Goal: Check status: Check status

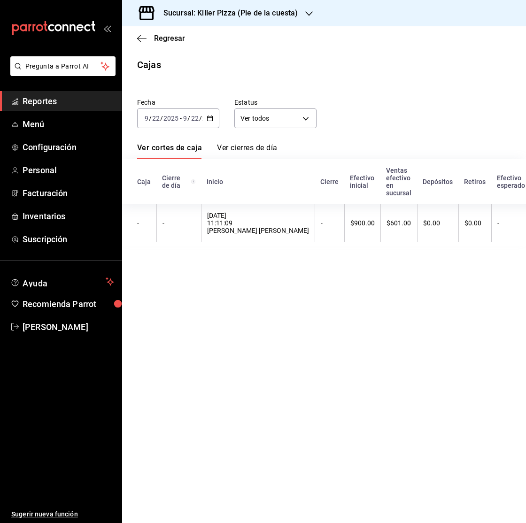
click at [259, 15] on h3 "Sucursal: Killer Pizza (Pie de la cuesta)" at bounding box center [227, 13] width 142 height 11
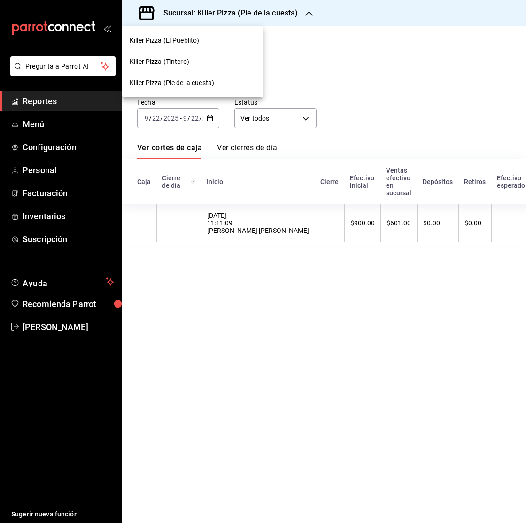
click at [180, 43] on span "Killer Pizza (El Pueblito)" at bounding box center [165, 41] width 70 height 10
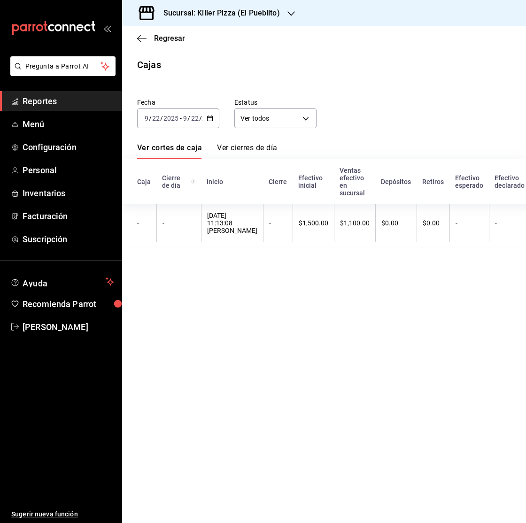
click at [211, 116] on \(Stroke\) "button" at bounding box center [211, 116] width 0 height 0
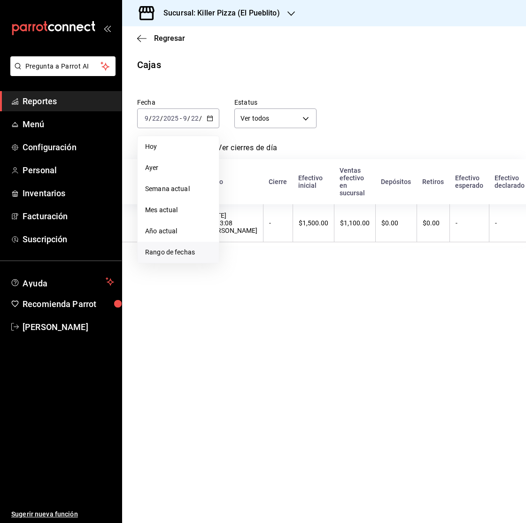
click at [193, 248] on span "Rango de fechas" at bounding box center [178, 252] width 66 height 10
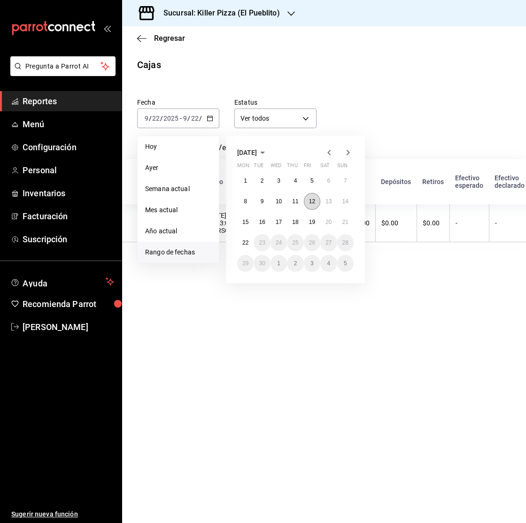
click at [315, 205] on button "12" at bounding box center [312, 201] width 16 height 17
click at [344, 224] on abbr "21" at bounding box center [345, 222] width 6 height 7
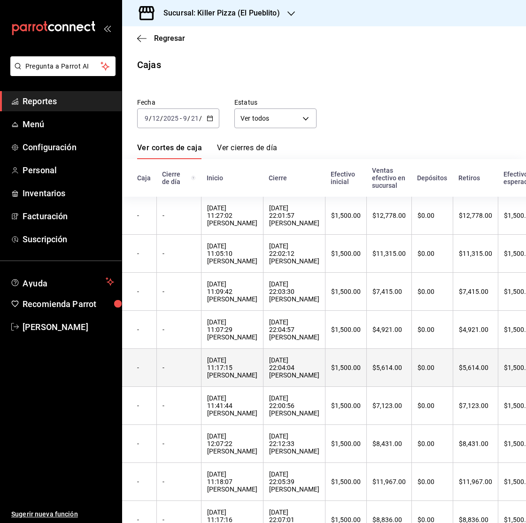
scroll to position [80, 0]
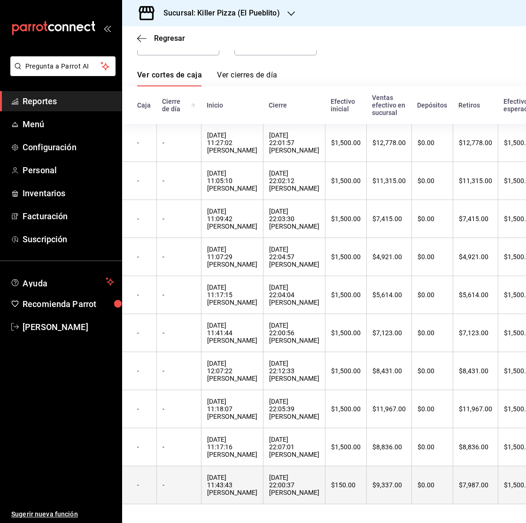
click at [331, 485] on div "$150.00" at bounding box center [346, 485] width 30 height 8
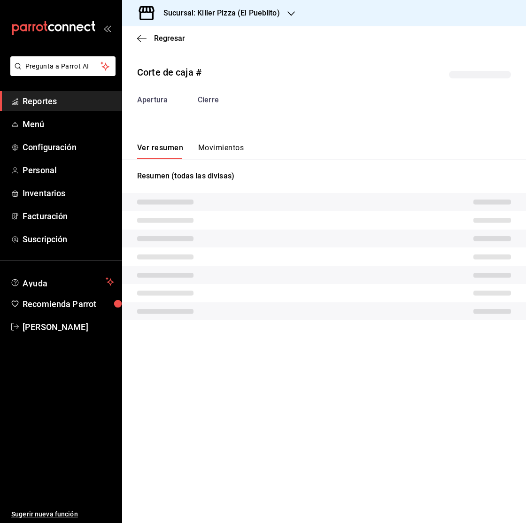
click at [222, 153] on button "Movimientos" at bounding box center [221, 151] width 46 height 16
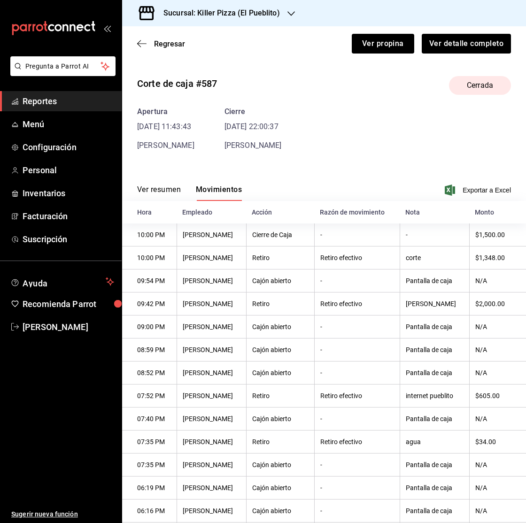
click at [165, 192] on button "Ver resumen" at bounding box center [159, 193] width 44 height 16
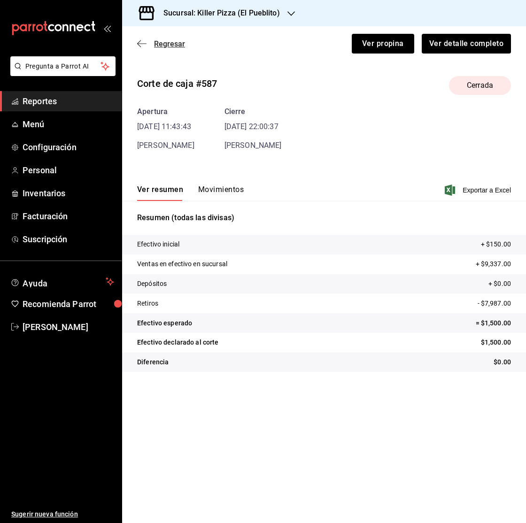
click at [141, 43] on icon "button" at bounding box center [141, 43] width 9 height 0
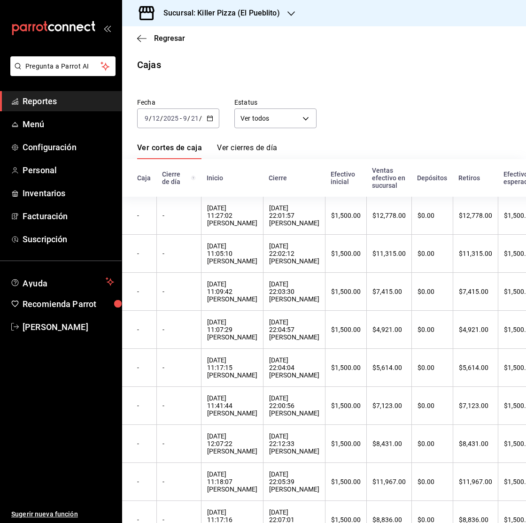
scroll to position [80, 0]
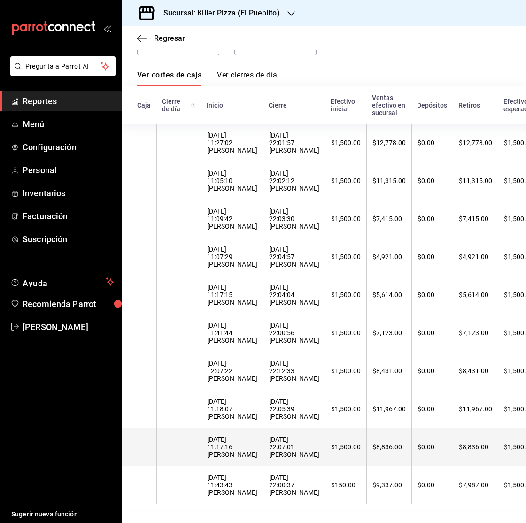
click at [325, 452] on th "$1,500.00" at bounding box center [345, 447] width 41 height 38
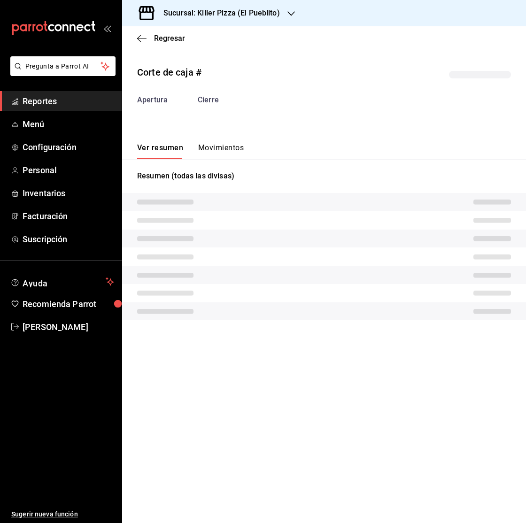
click at [208, 148] on button "Movimientos" at bounding box center [221, 151] width 46 height 16
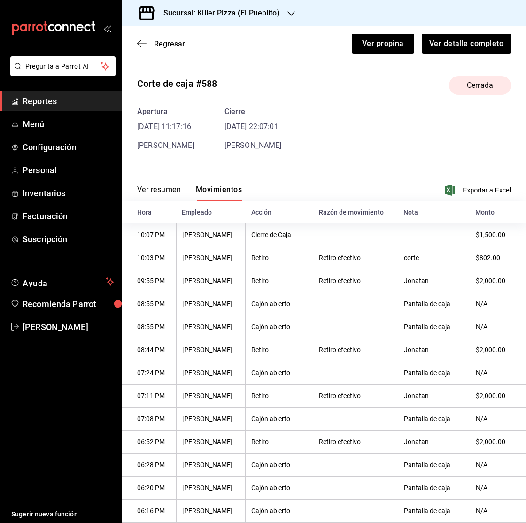
click at [168, 190] on button "Ver resumen" at bounding box center [159, 193] width 44 height 16
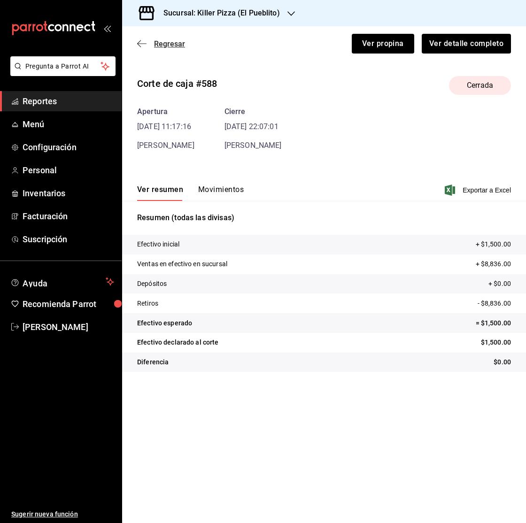
click at [154, 39] on div "Regresar Ver propina Ver detalle completo" at bounding box center [324, 43] width 404 height 35
click at [153, 42] on span "Regresar" at bounding box center [161, 43] width 48 height 9
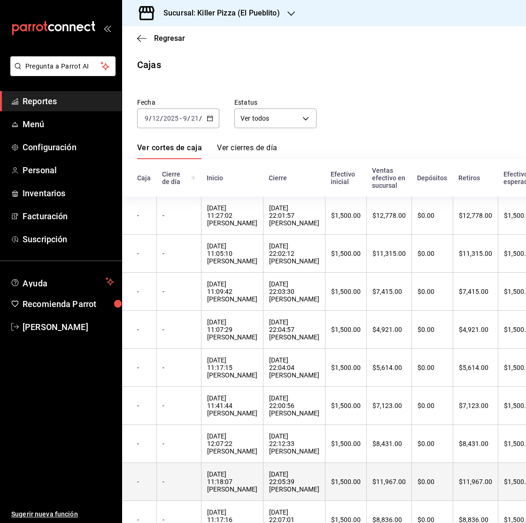
click at [411, 497] on th "$0.00" at bounding box center [431, 482] width 41 height 38
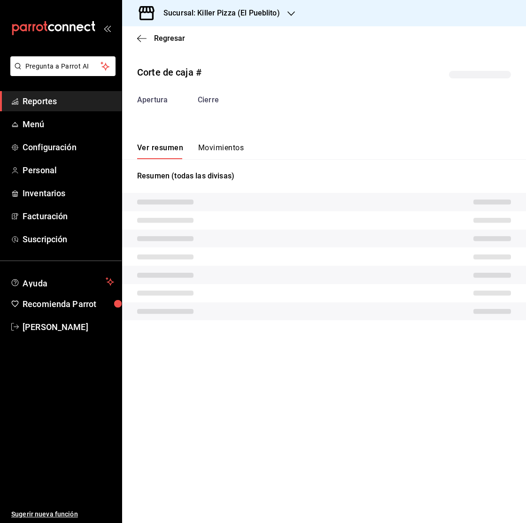
drag, startPoint x: 225, startPoint y: 136, endPoint x: 222, endPoint y: 140, distance: 5.7
click at [226, 137] on div "Ver resumen Movimientos" at bounding box center [324, 145] width 404 height 27
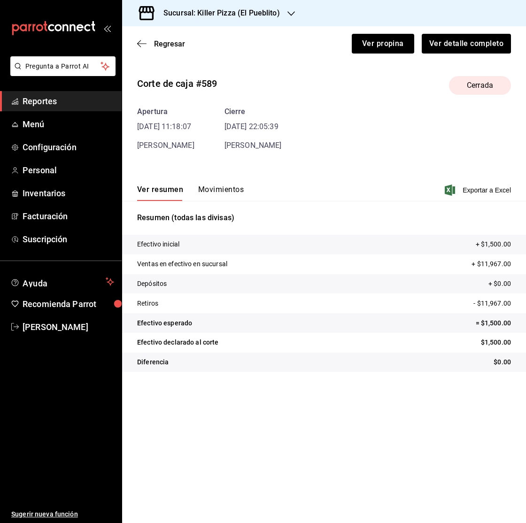
click at [223, 141] on div "Apertura [DATE] 11:18:07 [PERSON_NAME] [DATE] 22:05:39 [PERSON_NAME]" at bounding box center [324, 128] width 374 height 45
drag, startPoint x: 222, startPoint y: 202, endPoint x: 222, endPoint y: 197, distance: 4.7
click at [222, 201] on div "Resumen (todas las divisas) Efectivo inicial + $1,500.00 Ventas en efectivo en …" at bounding box center [324, 292] width 404 height 182
click at [221, 193] on button "Movimientos" at bounding box center [221, 193] width 46 height 16
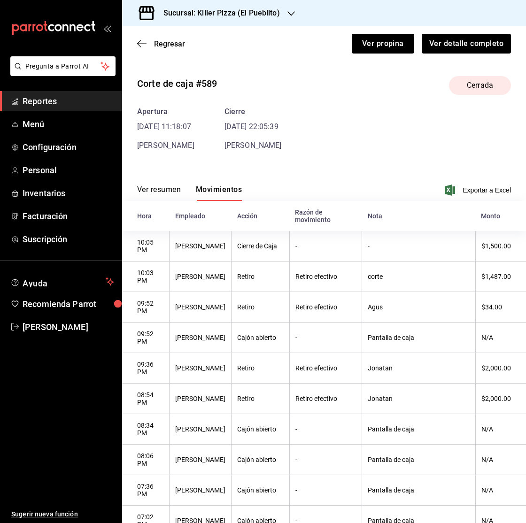
click at [162, 187] on button "Ver resumen" at bounding box center [159, 193] width 44 height 16
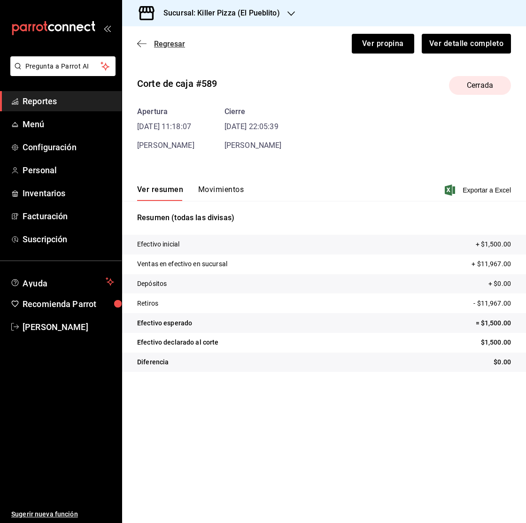
click at [157, 41] on span "Regresar" at bounding box center [169, 43] width 31 height 9
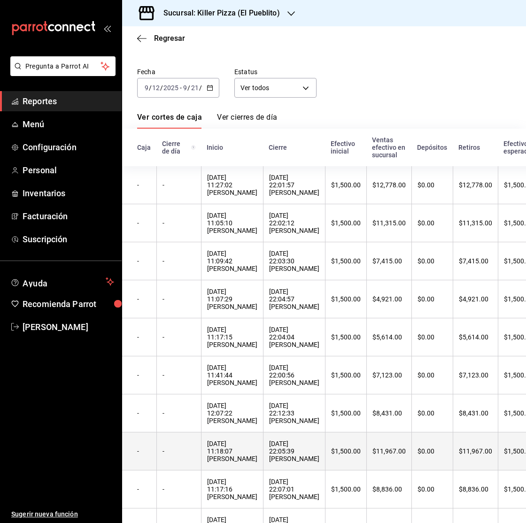
scroll to position [80, 0]
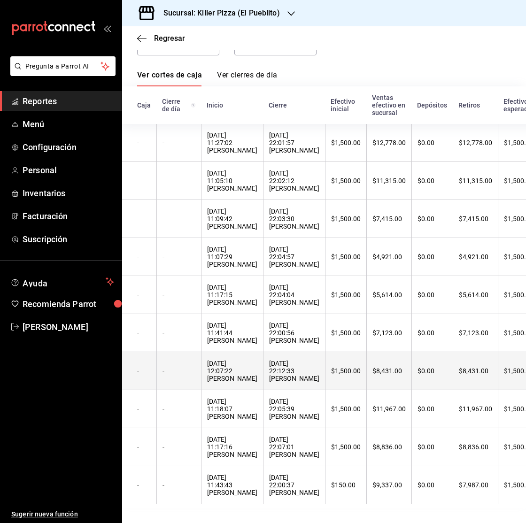
click at [325, 374] on th "$1,500.00" at bounding box center [345, 371] width 41 height 38
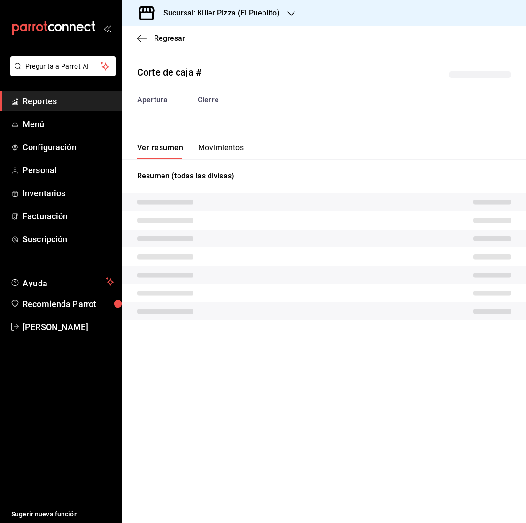
click at [214, 149] on button "Movimientos" at bounding box center [221, 151] width 46 height 16
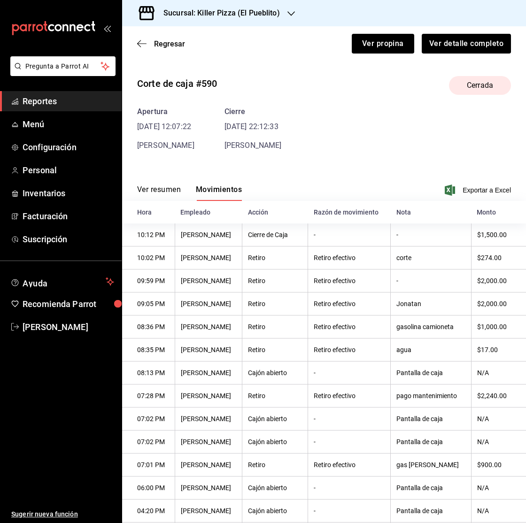
click at [159, 190] on button "Ver resumen" at bounding box center [159, 193] width 44 height 16
click at [158, 190] on button "Ver resumen" at bounding box center [159, 193] width 44 height 16
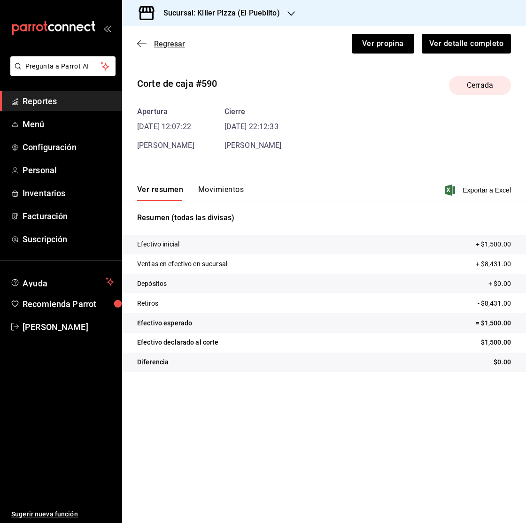
click at [137, 43] on div "Regresar Ver propina Ver detalle completo" at bounding box center [324, 43] width 404 height 35
drag, startPoint x: 144, startPoint y: 45, endPoint x: 58, endPoint y: 138, distance: 126.6
click at [144, 45] on icon "button" at bounding box center [141, 43] width 9 height 8
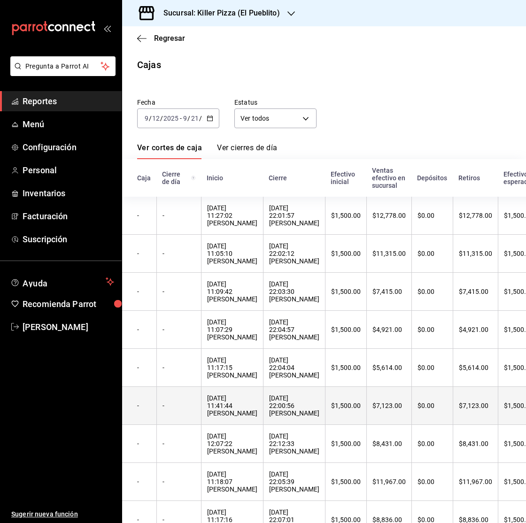
click at [325, 403] on th "$1,500.00" at bounding box center [345, 406] width 41 height 38
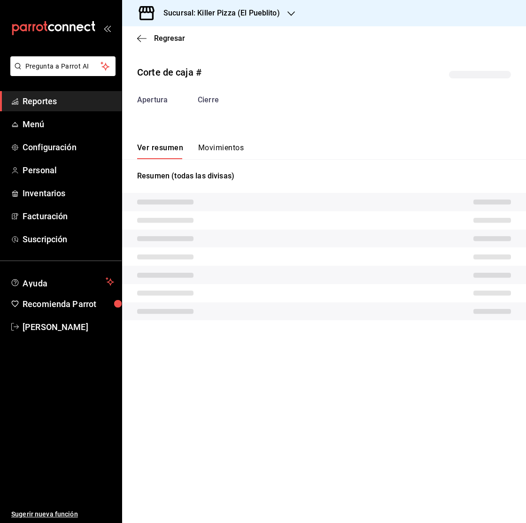
click at [220, 154] on button "Movimientos" at bounding box center [221, 151] width 46 height 16
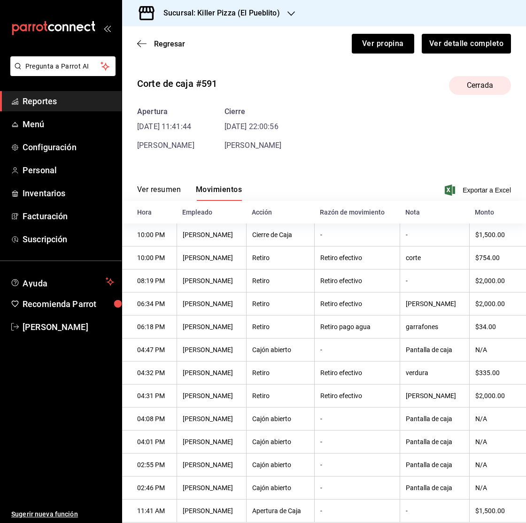
click at [161, 192] on button "Ver resumen" at bounding box center [159, 193] width 44 height 16
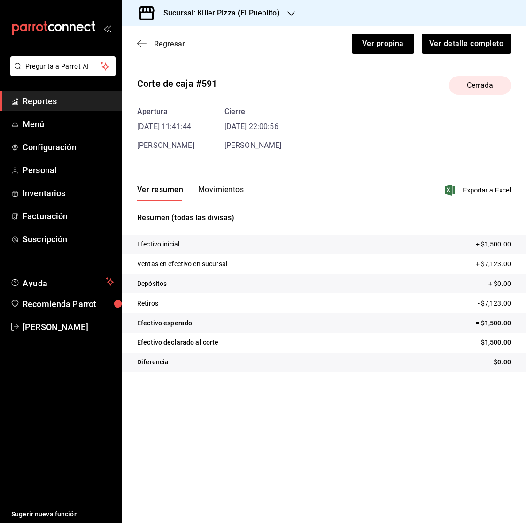
click at [163, 43] on span "Regresar" at bounding box center [169, 43] width 31 height 9
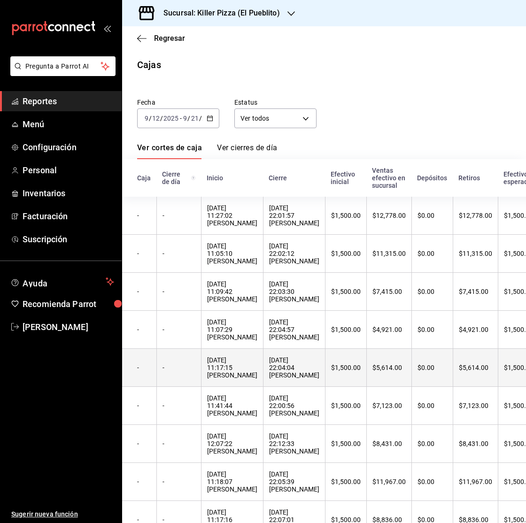
click at [293, 371] on tr "- - [DATE] 11:17:15 [PERSON_NAME] [DATE] 22:04:04 [PERSON_NAME] $1,500.00 $5,61…" at bounding box center [446, 368] width 648 height 38
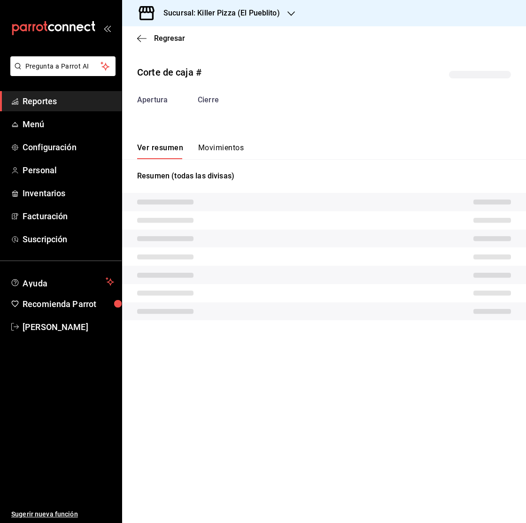
click at [223, 144] on button "Movimientos" at bounding box center [221, 151] width 46 height 16
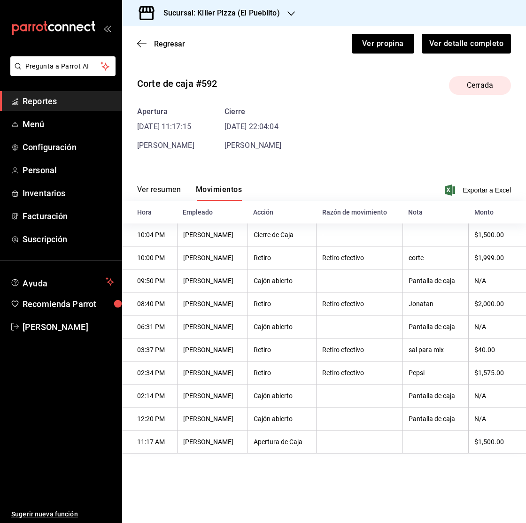
click at [169, 191] on button "Ver resumen" at bounding box center [159, 193] width 44 height 16
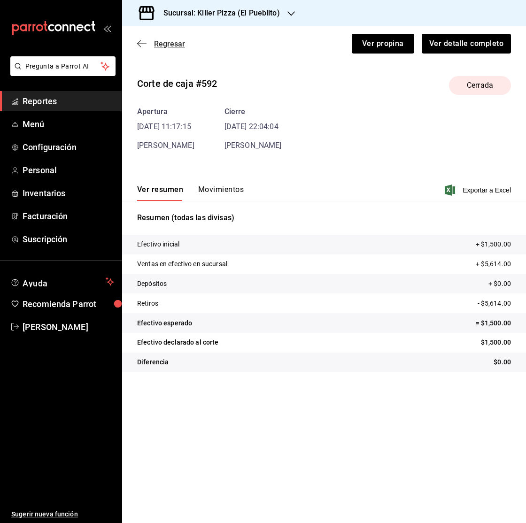
click at [143, 47] on icon "button" at bounding box center [141, 43] width 9 height 8
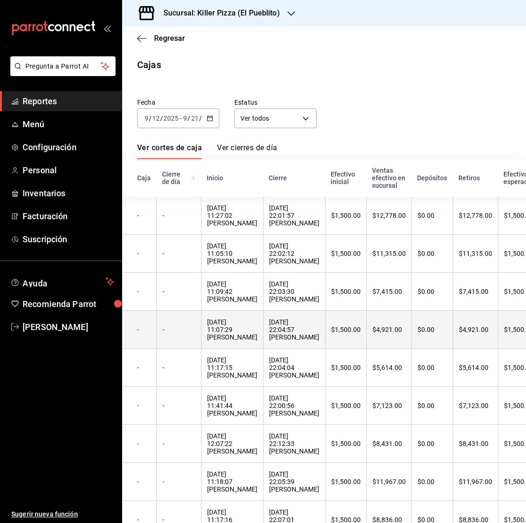
click at [331, 333] on div "$1,500.00" at bounding box center [346, 330] width 30 height 8
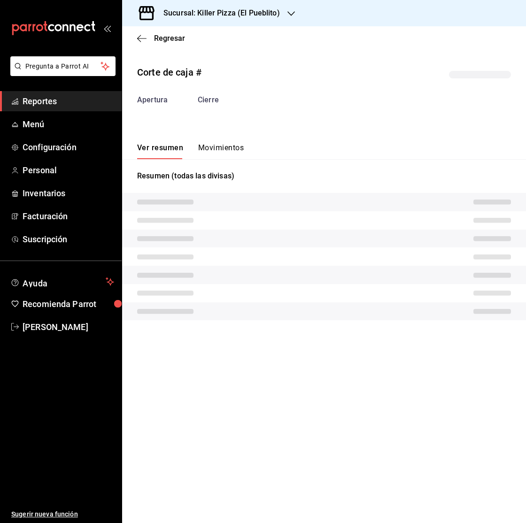
click at [209, 147] on button "Movimientos" at bounding box center [221, 151] width 46 height 16
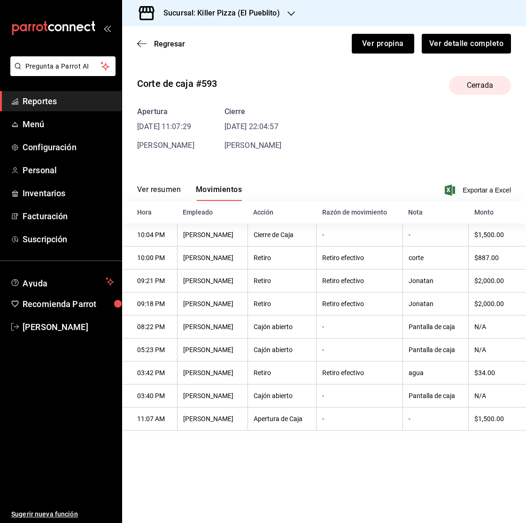
click at [162, 192] on button "Ver resumen" at bounding box center [159, 193] width 44 height 16
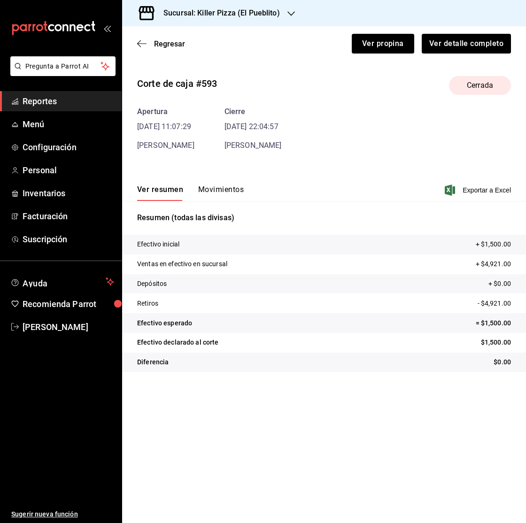
click at [153, 49] on div "Regresar Ver propina Ver detalle completo" at bounding box center [324, 43] width 404 height 35
click at [151, 45] on span "Regresar" at bounding box center [161, 43] width 48 height 9
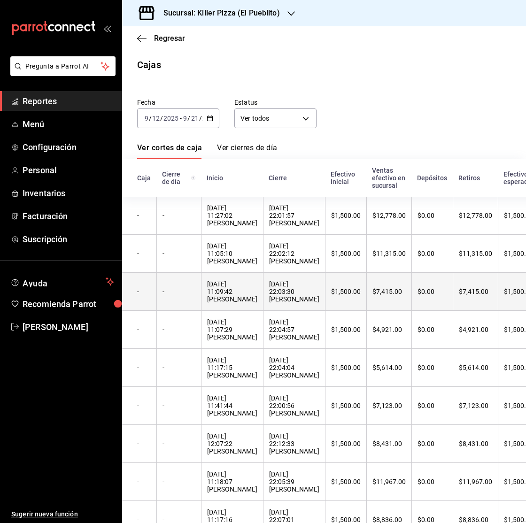
click at [372, 292] on div "$7,415.00" at bounding box center [388, 292] width 33 height 8
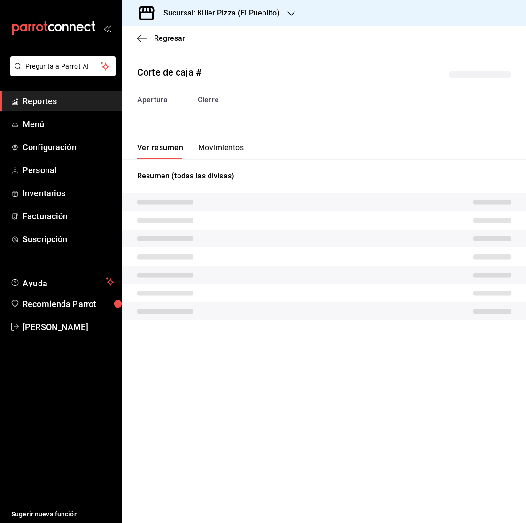
click at [214, 145] on button "Movimientos" at bounding box center [221, 151] width 46 height 16
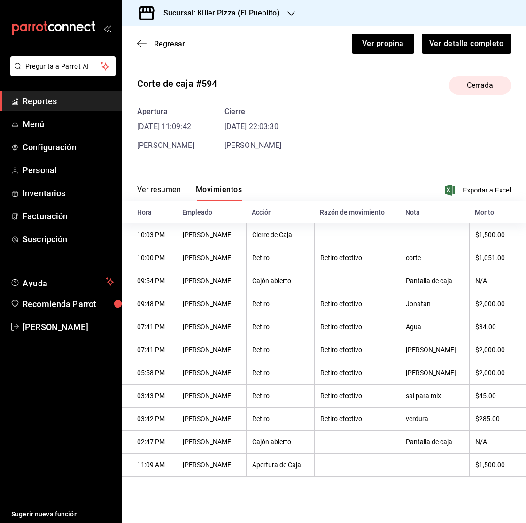
click at [164, 193] on button "Ver resumen" at bounding box center [159, 193] width 44 height 16
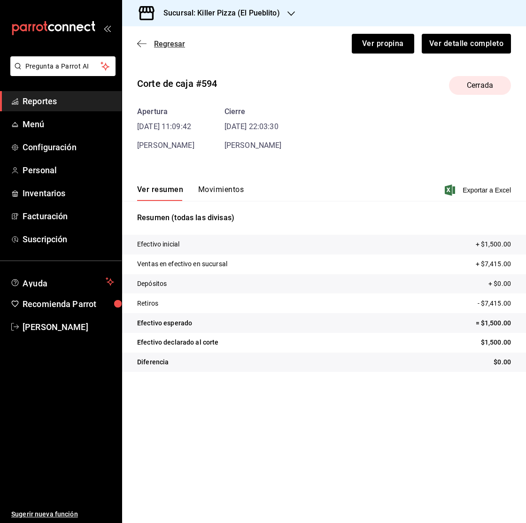
click at [148, 41] on span "Regresar" at bounding box center [161, 43] width 48 height 9
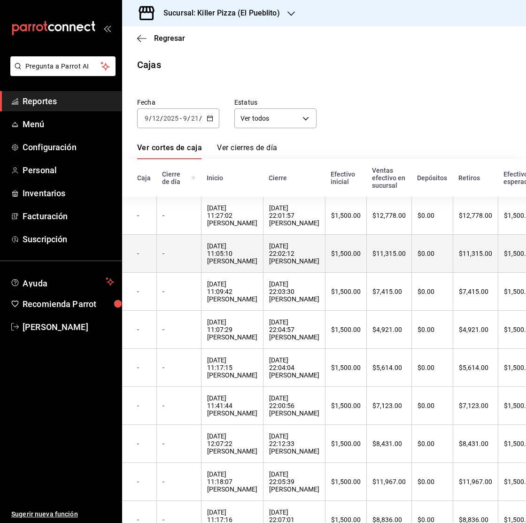
click at [366, 262] on th "$11,315.00" at bounding box center [388, 254] width 45 height 38
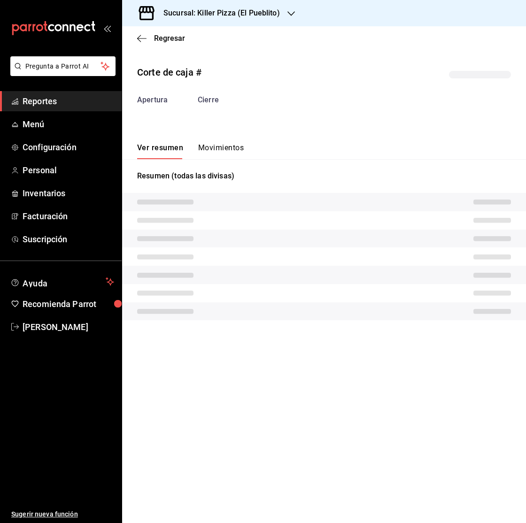
click at [229, 153] on button "Movimientos" at bounding box center [221, 151] width 46 height 16
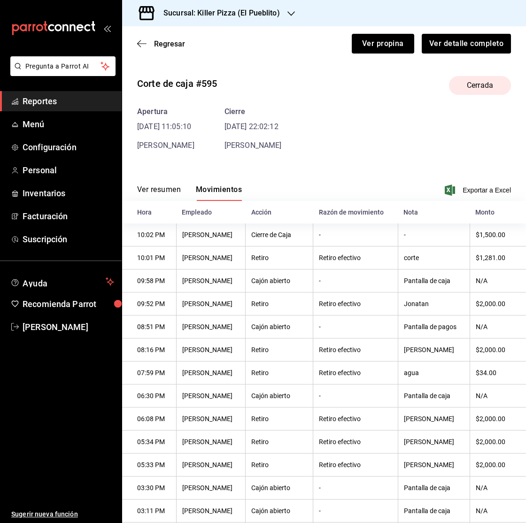
click at [147, 189] on button "Ver resumen" at bounding box center [159, 193] width 44 height 16
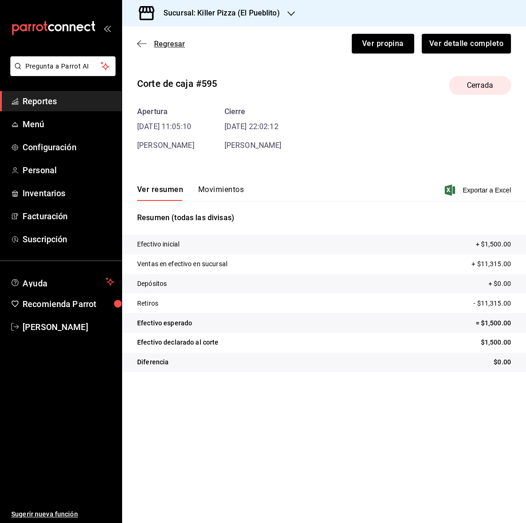
click at [142, 46] on icon "button" at bounding box center [141, 43] width 9 height 8
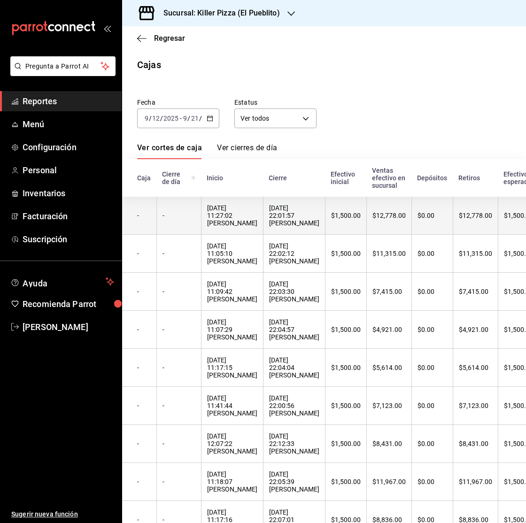
click at [331, 217] on th "$1,500.00" at bounding box center [345, 216] width 41 height 38
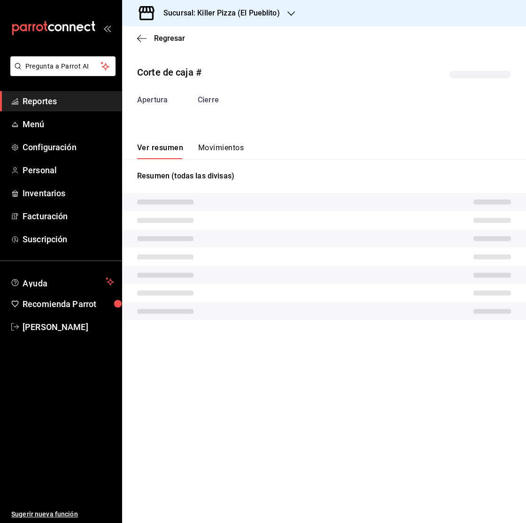
click at [233, 146] on button "Movimientos" at bounding box center [221, 151] width 46 height 16
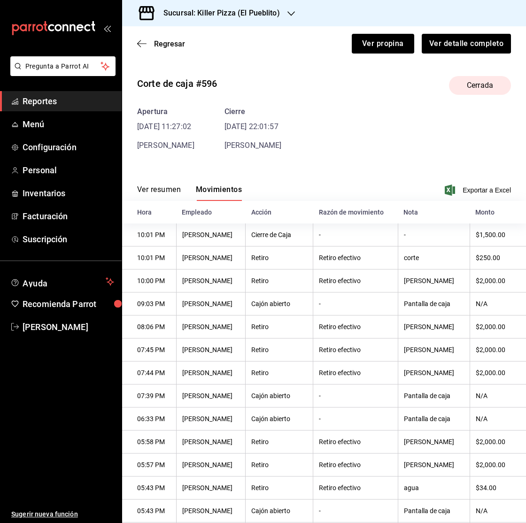
click at [158, 190] on button "Ver resumen" at bounding box center [159, 193] width 44 height 16
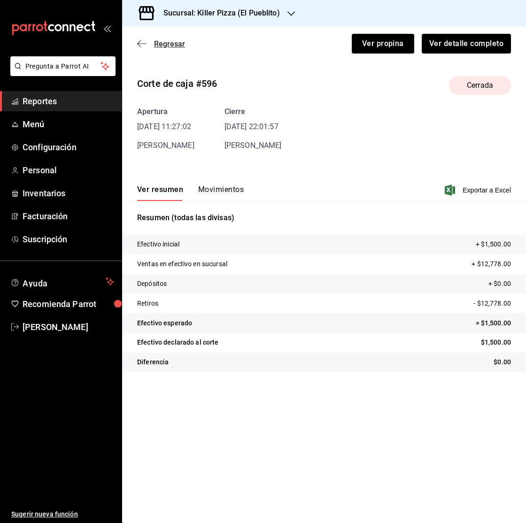
click at [162, 41] on span "Regresar" at bounding box center [169, 43] width 31 height 9
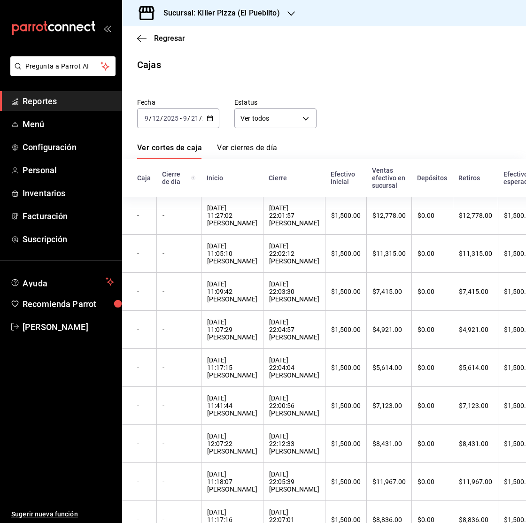
drag, startPoint x: 213, startPoint y: 105, endPoint x: 212, endPoint y: 117, distance: 11.8
click at [213, 105] on label "Fecha" at bounding box center [178, 102] width 82 height 7
click at [212, 116] on icon "button" at bounding box center [210, 118] width 7 height 7
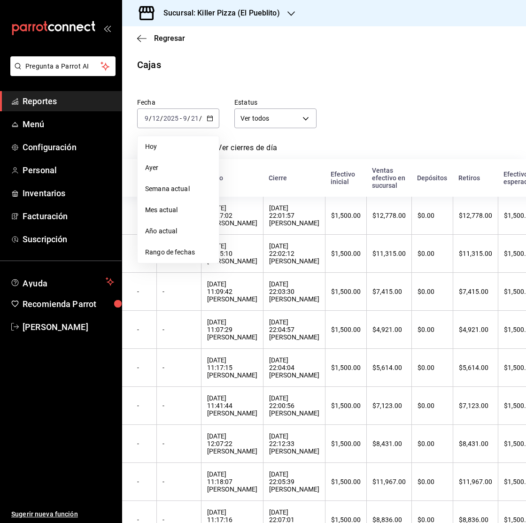
drag, startPoint x: 187, startPoint y: 148, endPoint x: 179, endPoint y: 145, distance: 9.3
click at [188, 147] on span "Hoy" at bounding box center [178, 147] width 66 height 10
